Goal: Task Accomplishment & Management: Manage account settings

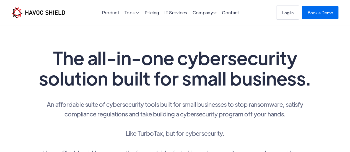
click at [288, 18] on div "Log In Book a Demo" at bounding box center [307, 13] width 62 height 14
click at [288, 15] on link "Log In" at bounding box center [287, 11] width 23 height 14
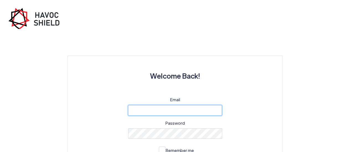
type input "[EMAIL_ADDRESS][DOMAIN_NAME]"
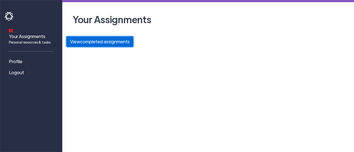
click at [106, 43] on button "View completed assignments" at bounding box center [99, 41] width 67 height 11
